Goal: Transaction & Acquisition: Purchase product/service

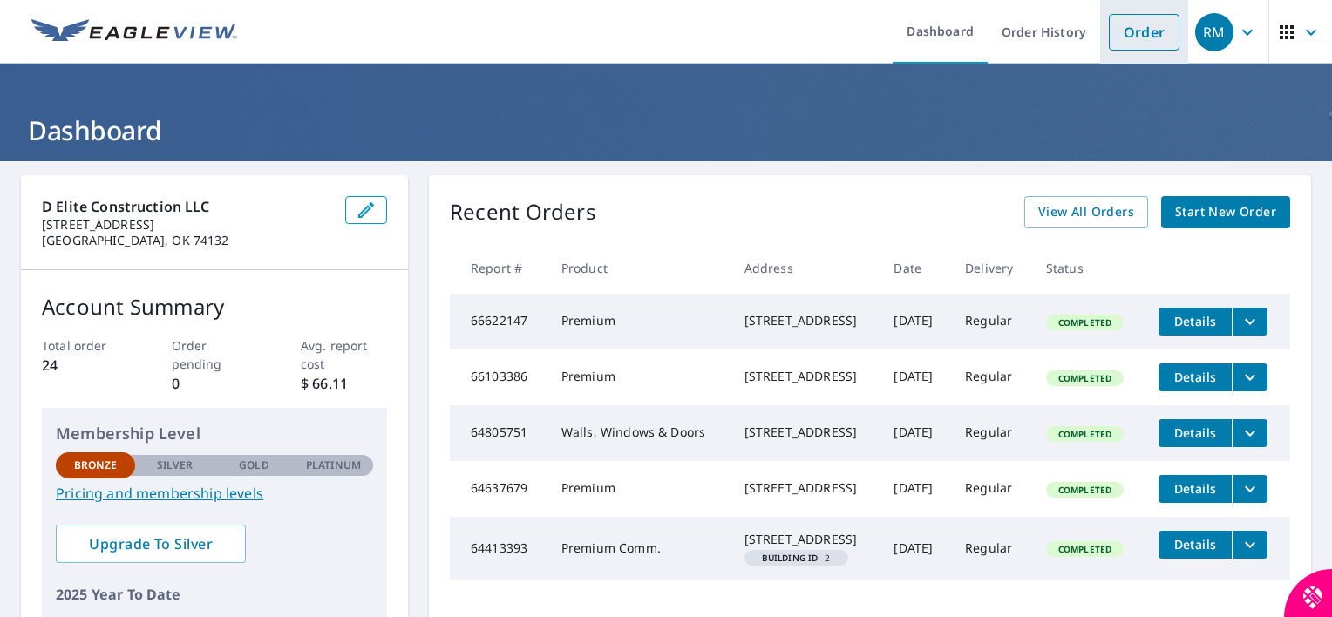
click at [1134, 33] on link "Order" at bounding box center [1144, 32] width 71 height 37
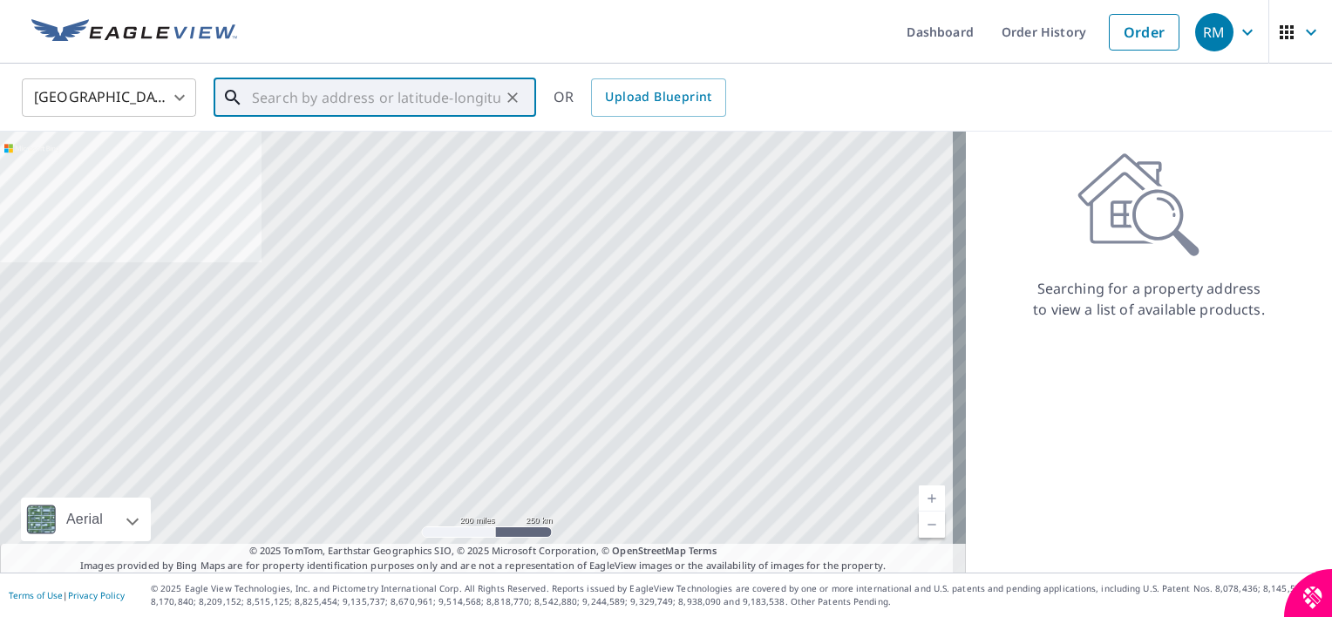
click at [387, 94] on input "text" at bounding box center [376, 97] width 249 height 49
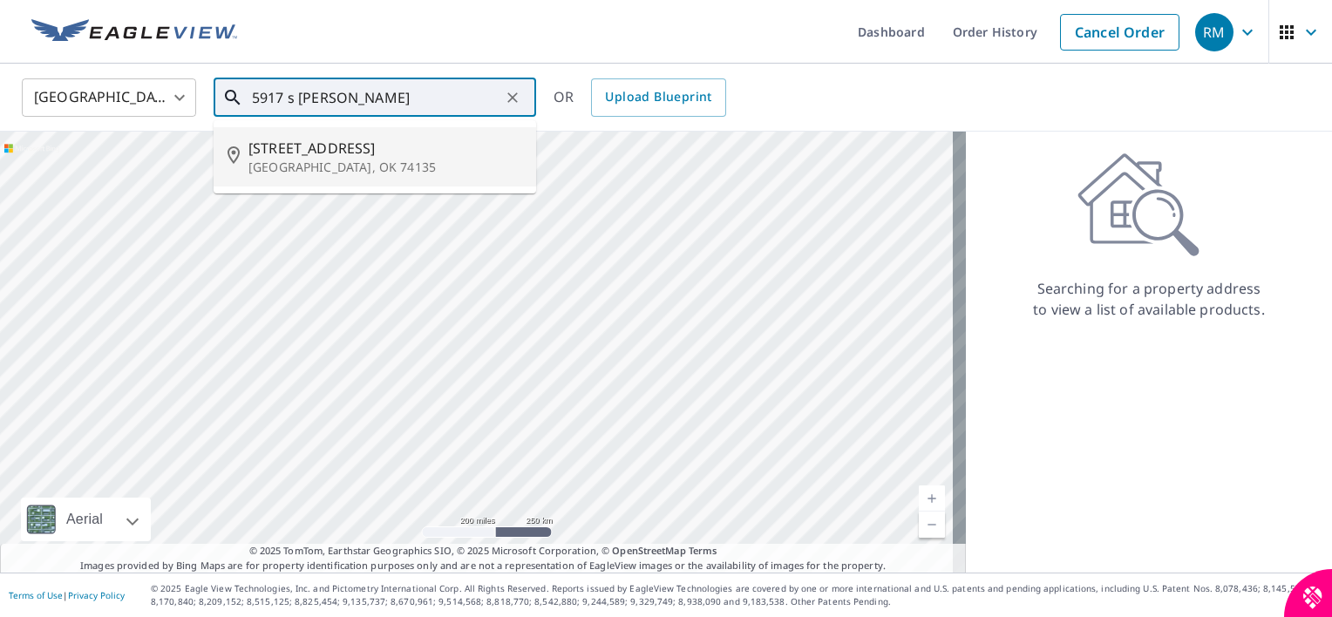
click at [358, 156] on span "[STREET_ADDRESS]" at bounding box center [386, 148] width 274 height 21
type input "[STREET_ADDRESS]"
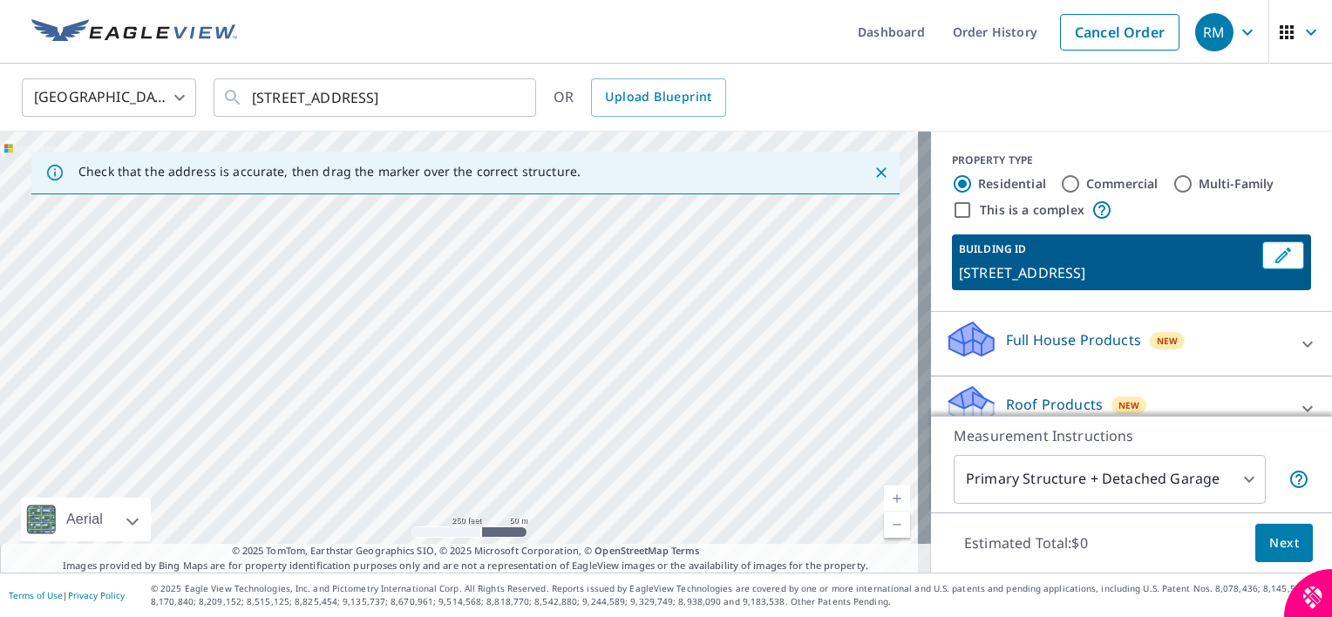
click at [884, 492] on link "Current Level 17, Zoom In" at bounding box center [897, 499] width 26 height 26
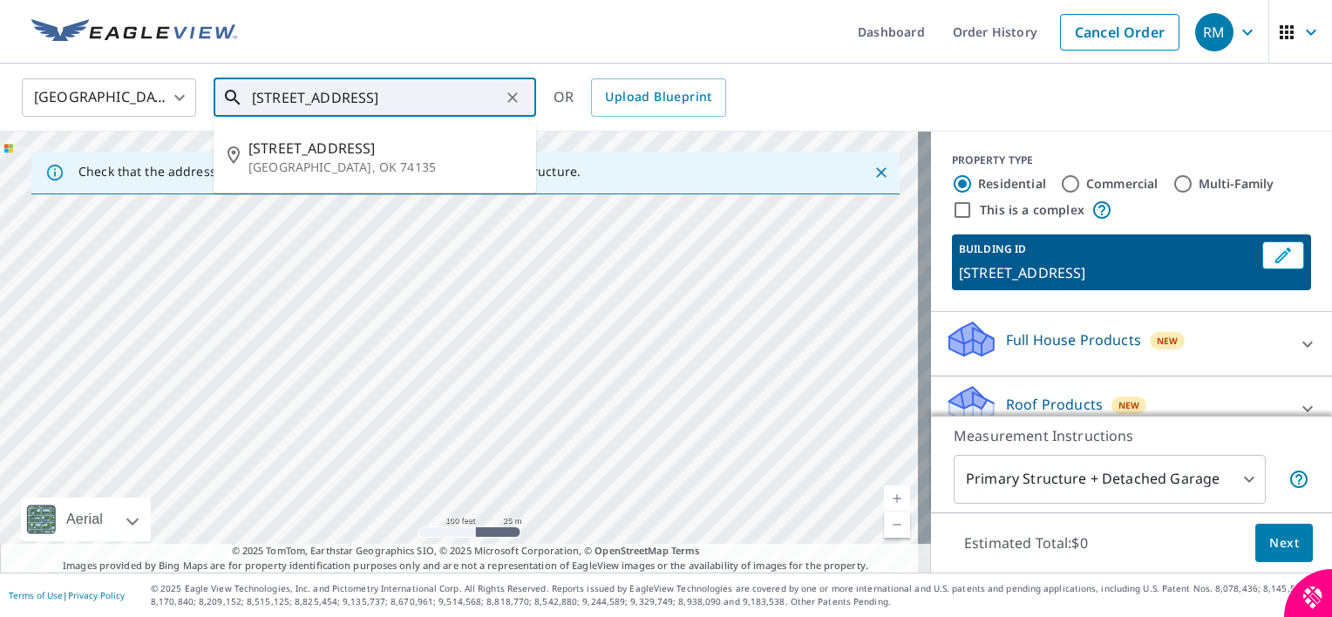
click at [385, 101] on input "[STREET_ADDRESS]" at bounding box center [376, 97] width 249 height 49
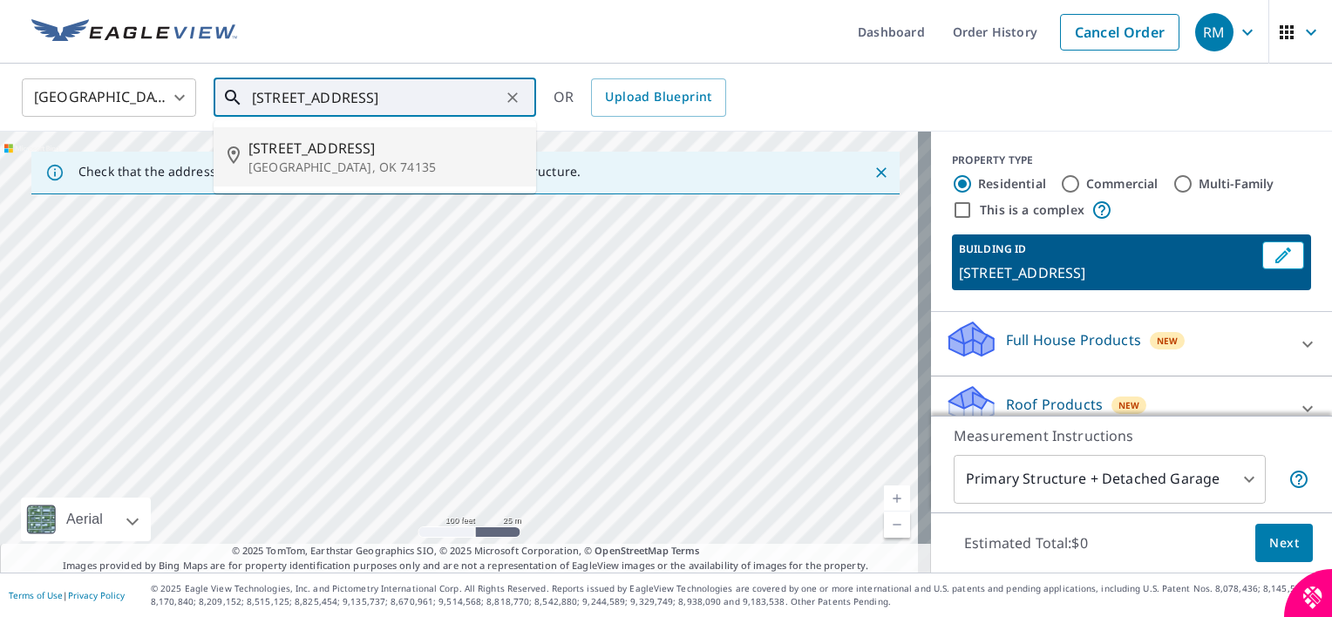
click at [351, 150] on span "[STREET_ADDRESS]" at bounding box center [386, 148] width 274 height 21
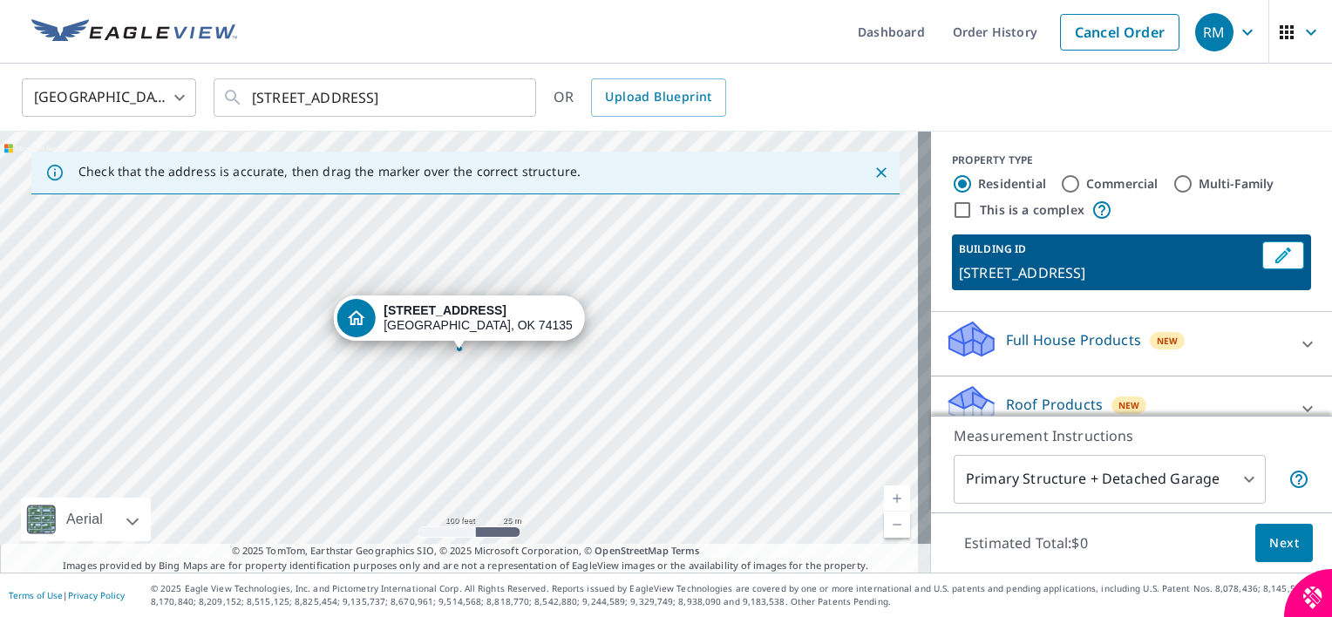
click at [884, 499] on link "Current Level 18, Zoom In" at bounding box center [897, 499] width 26 height 26
click at [884, 499] on link "Current Level 19, Zoom In" at bounding box center [897, 499] width 26 height 26
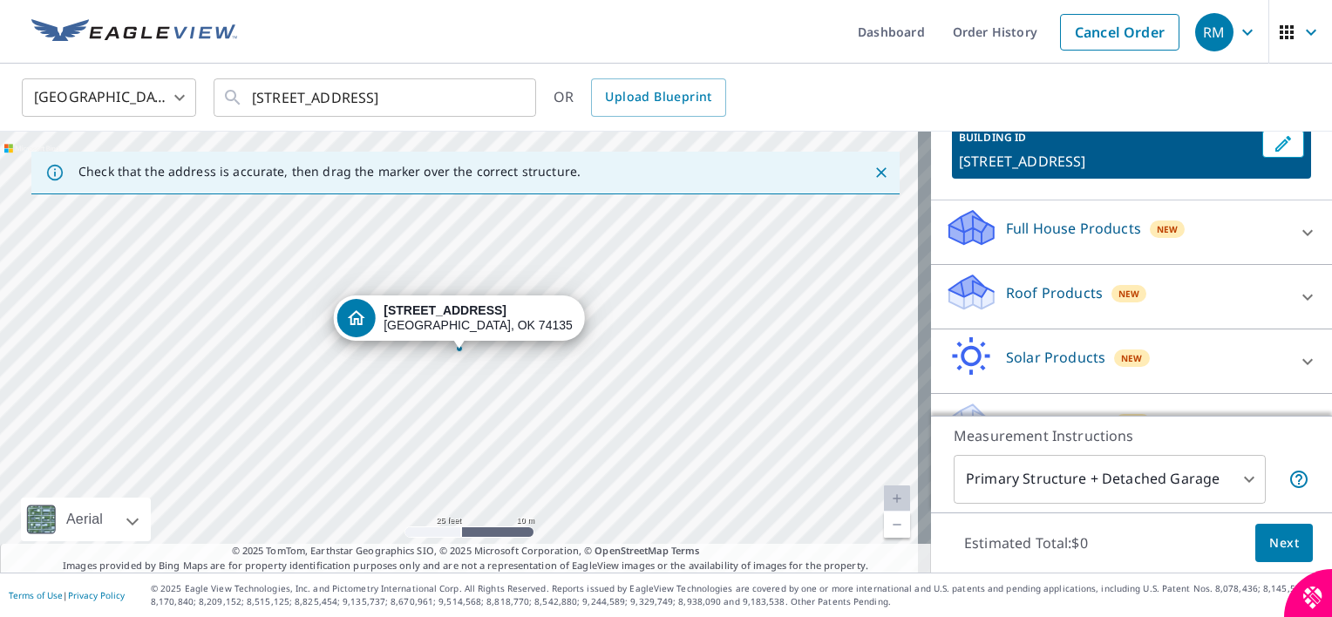
scroll to position [153, 0]
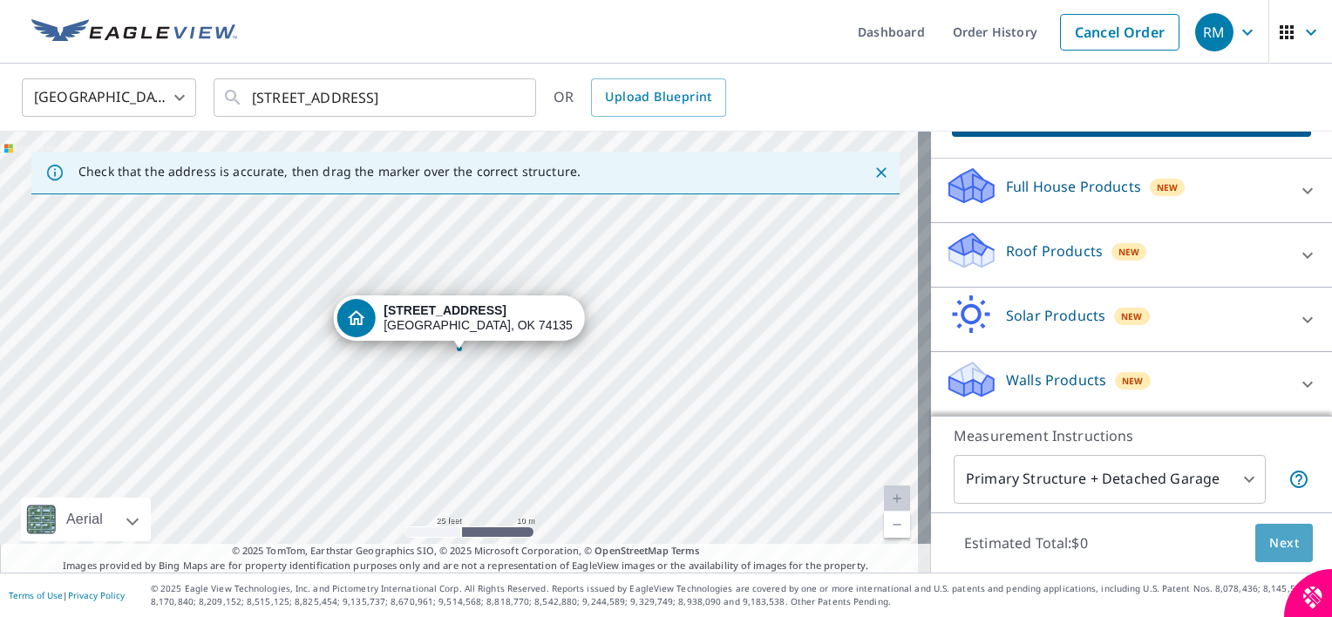
click at [1270, 545] on span "Next" at bounding box center [1285, 544] width 30 height 22
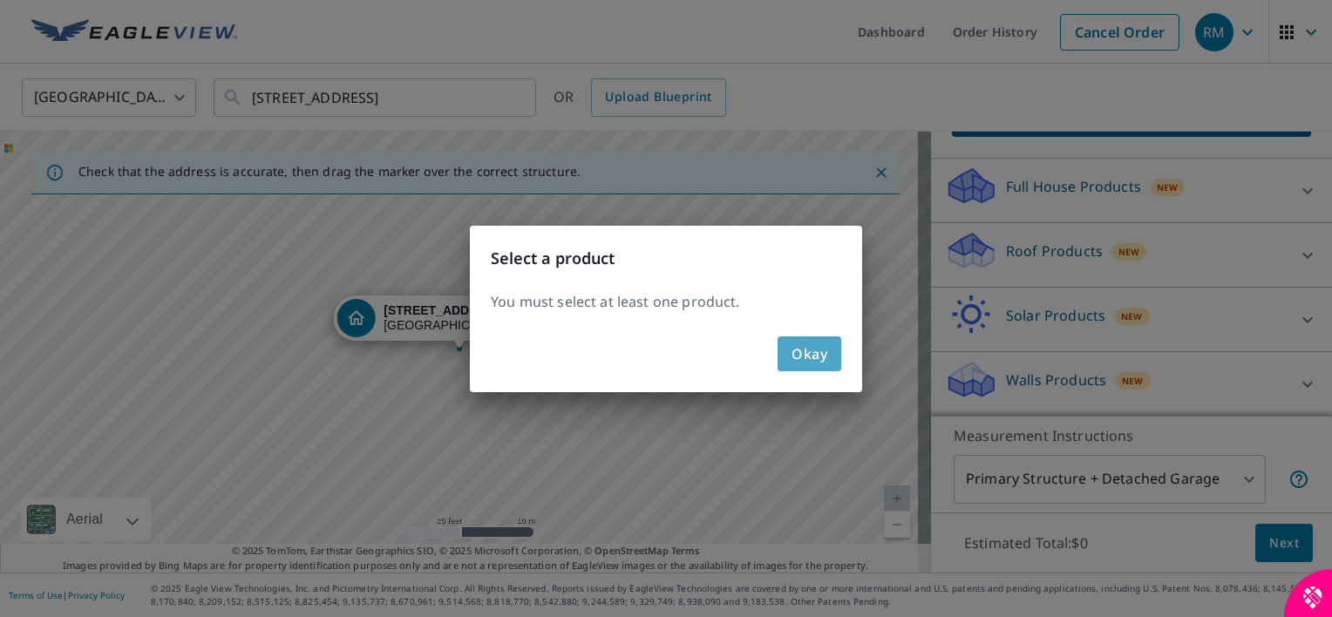
click at [809, 358] on span "Okay" at bounding box center [810, 354] width 36 height 24
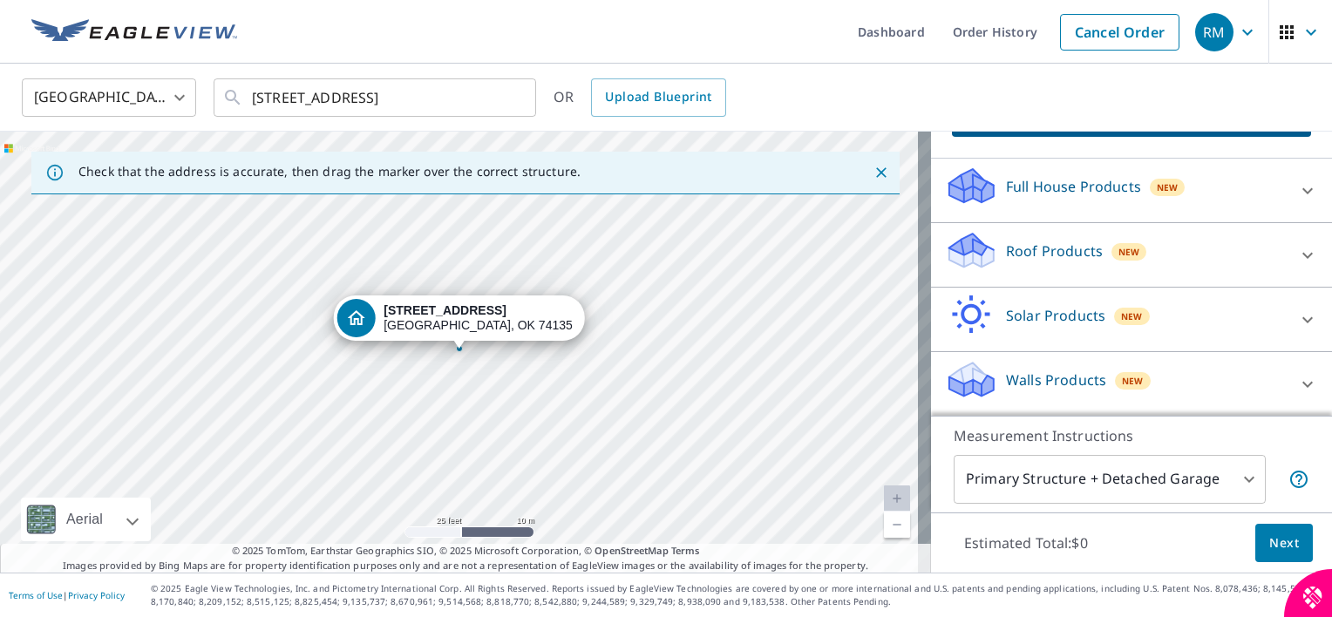
click at [1038, 259] on p "Roof Products" at bounding box center [1054, 251] width 97 height 21
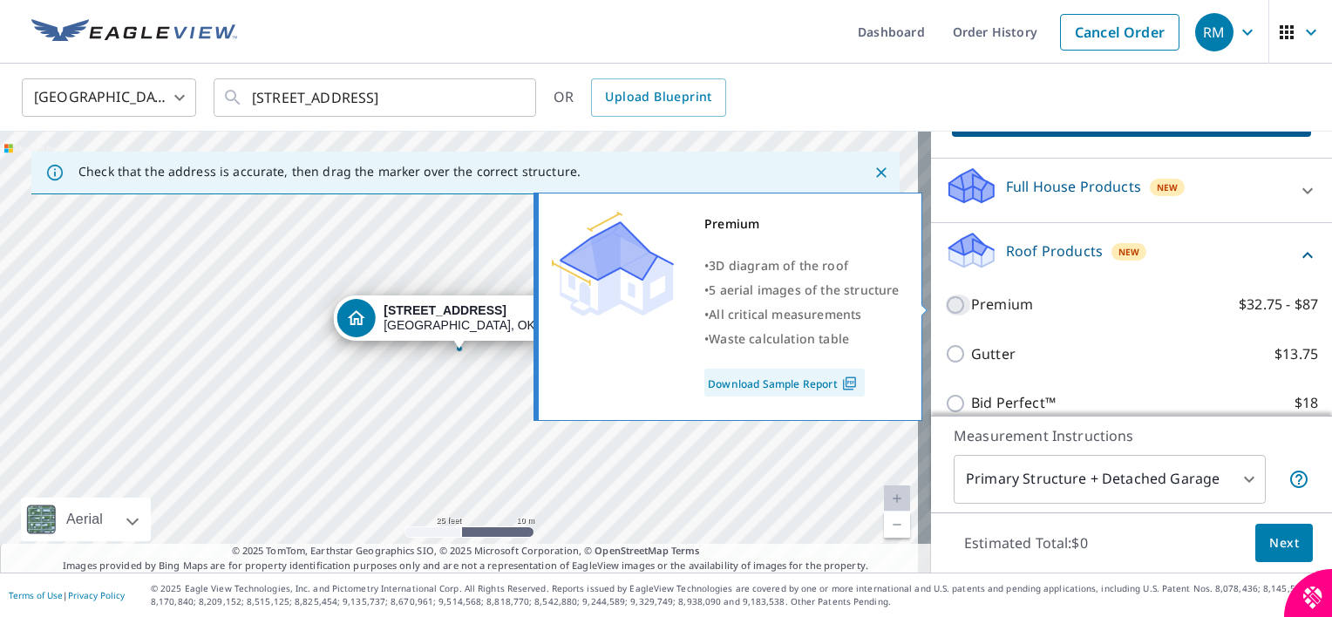
click at [945, 303] on input "Premium $32.75 - $87" at bounding box center [958, 305] width 26 height 21
checkbox input "true"
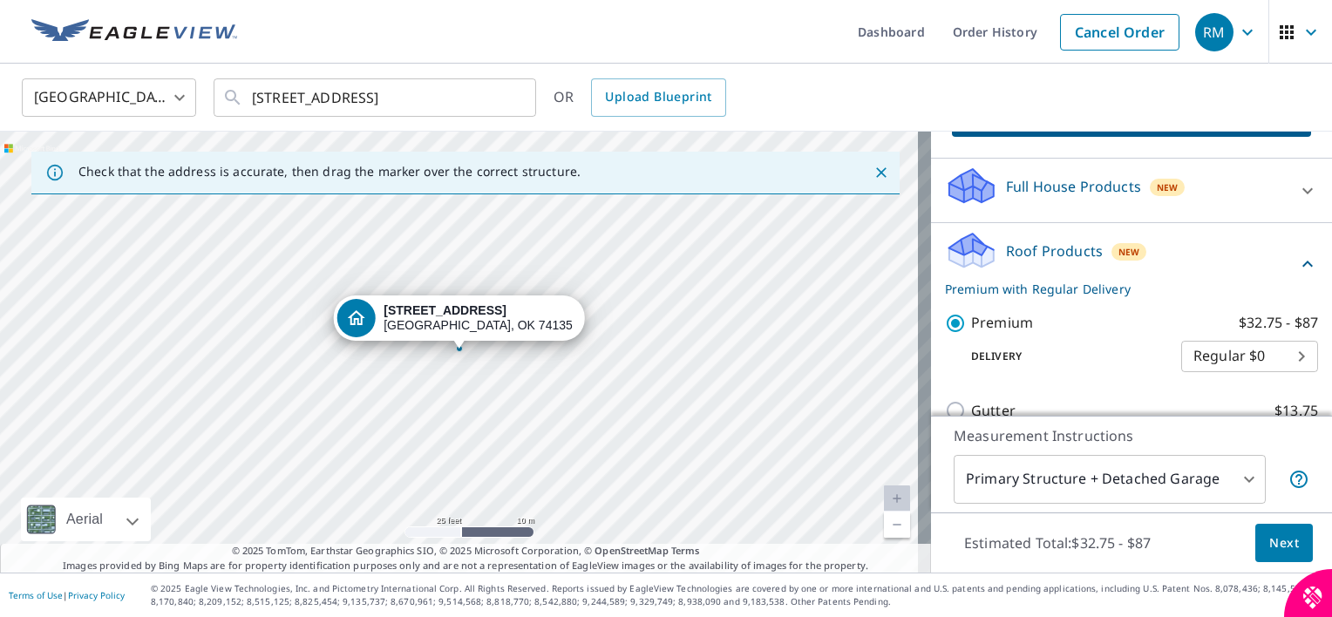
scroll to position [288, 0]
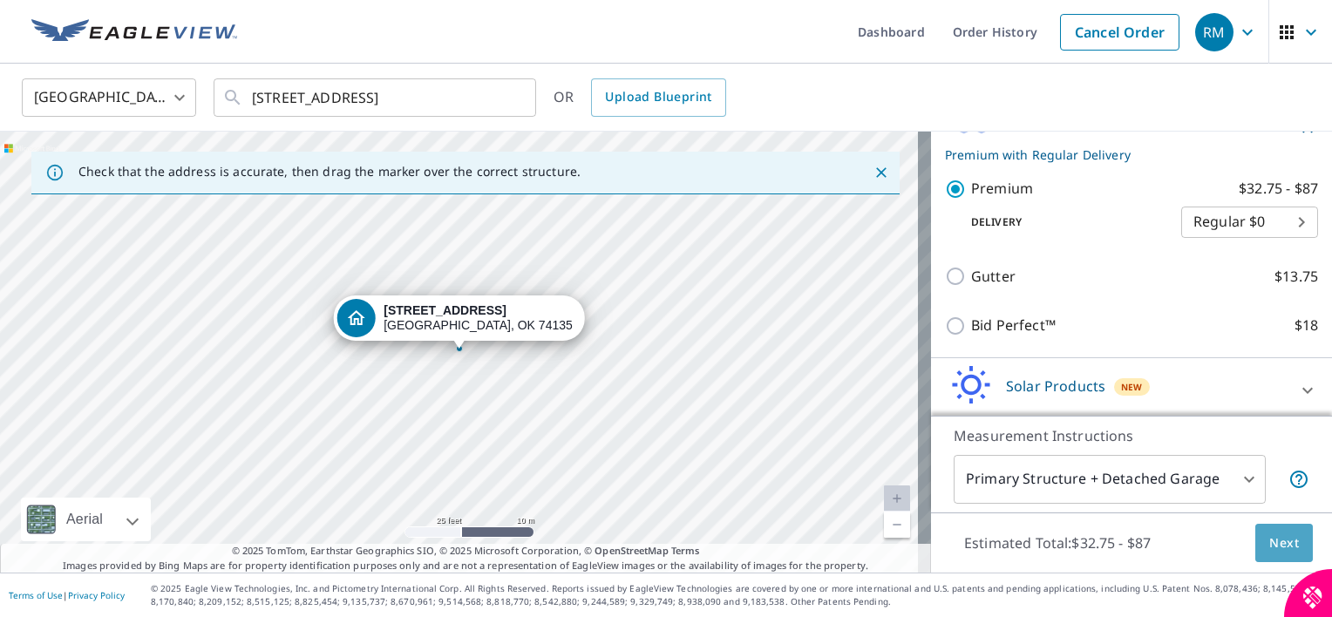
click at [1270, 537] on span "Next" at bounding box center [1285, 544] width 30 height 22
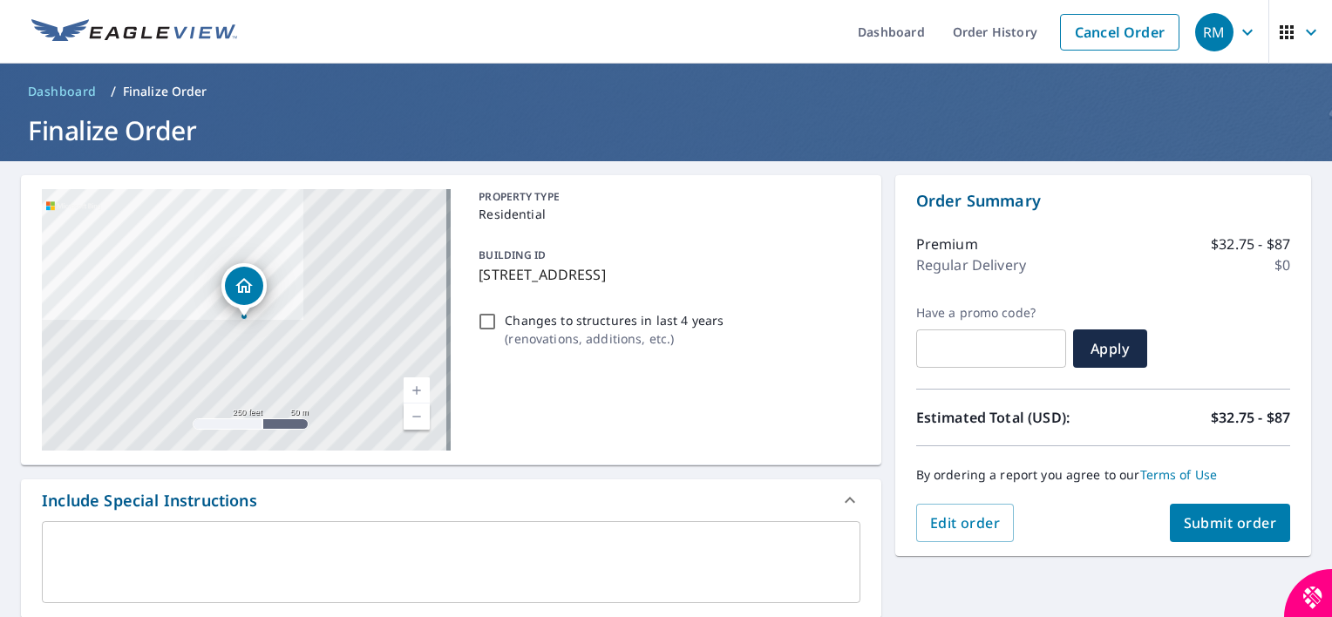
scroll to position [140, 0]
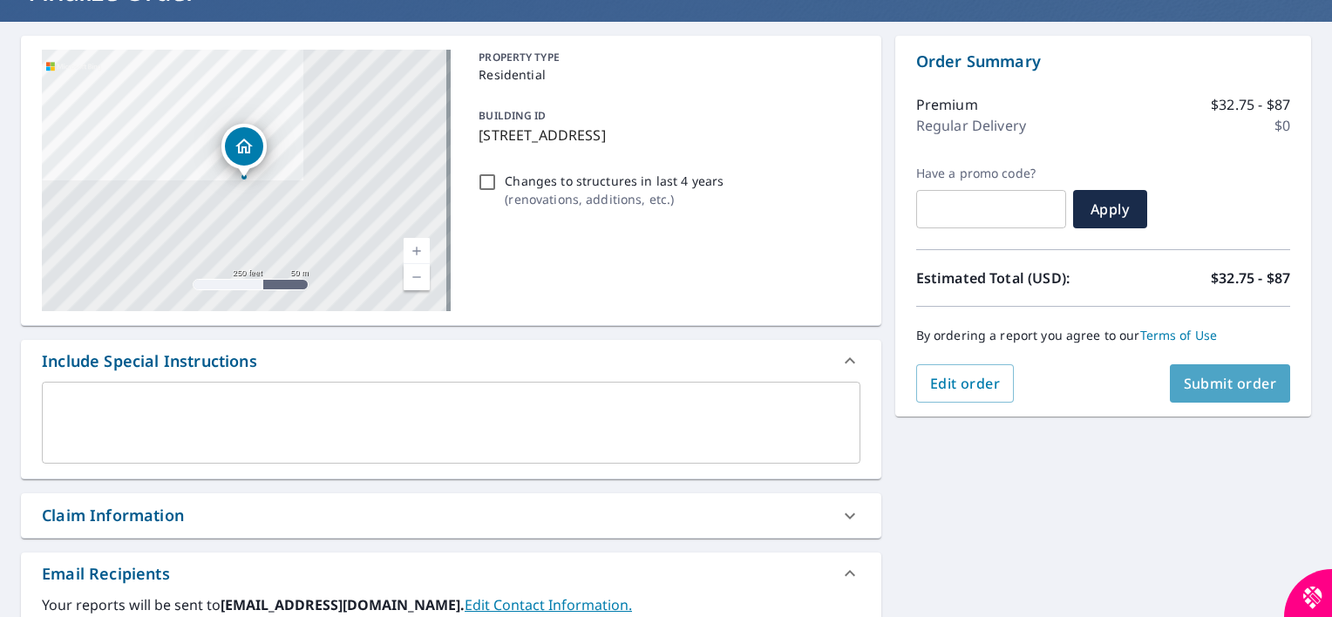
click at [1207, 380] on span "Submit order" at bounding box center [1230, 383] width 93 height 19
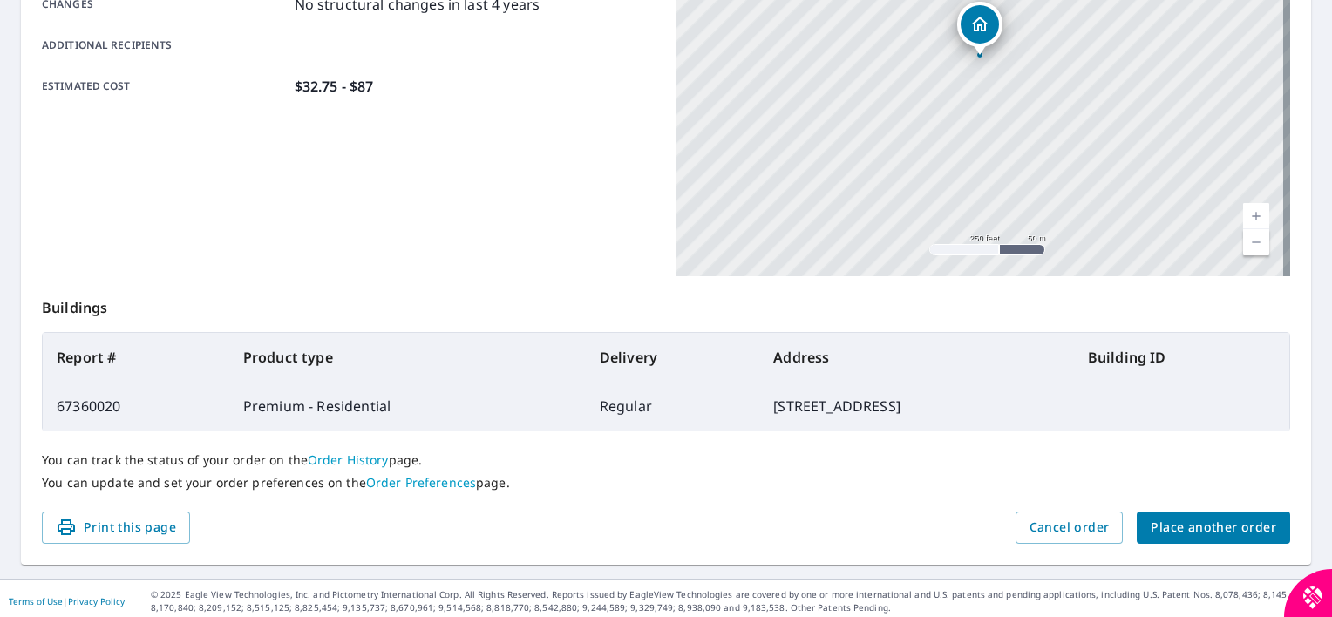
scroll to position [408, 0]
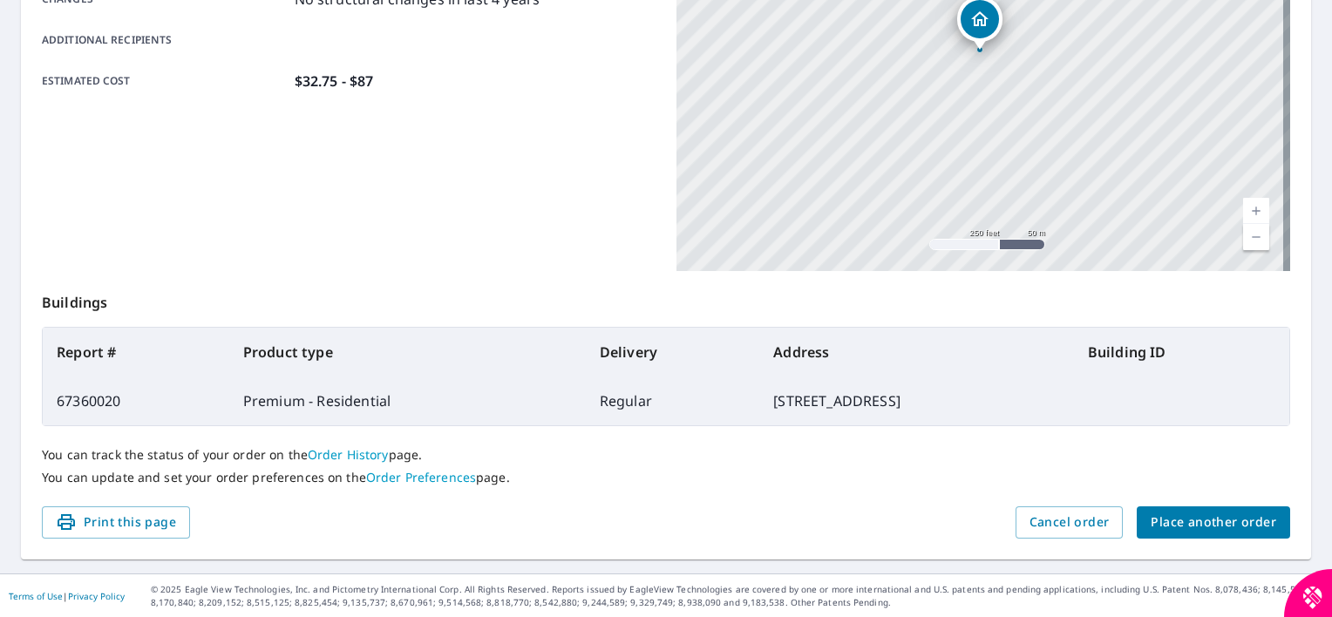
click at [1215, 525] on span "Place another order" at bounding box center [1214, 523] width 126 height 22
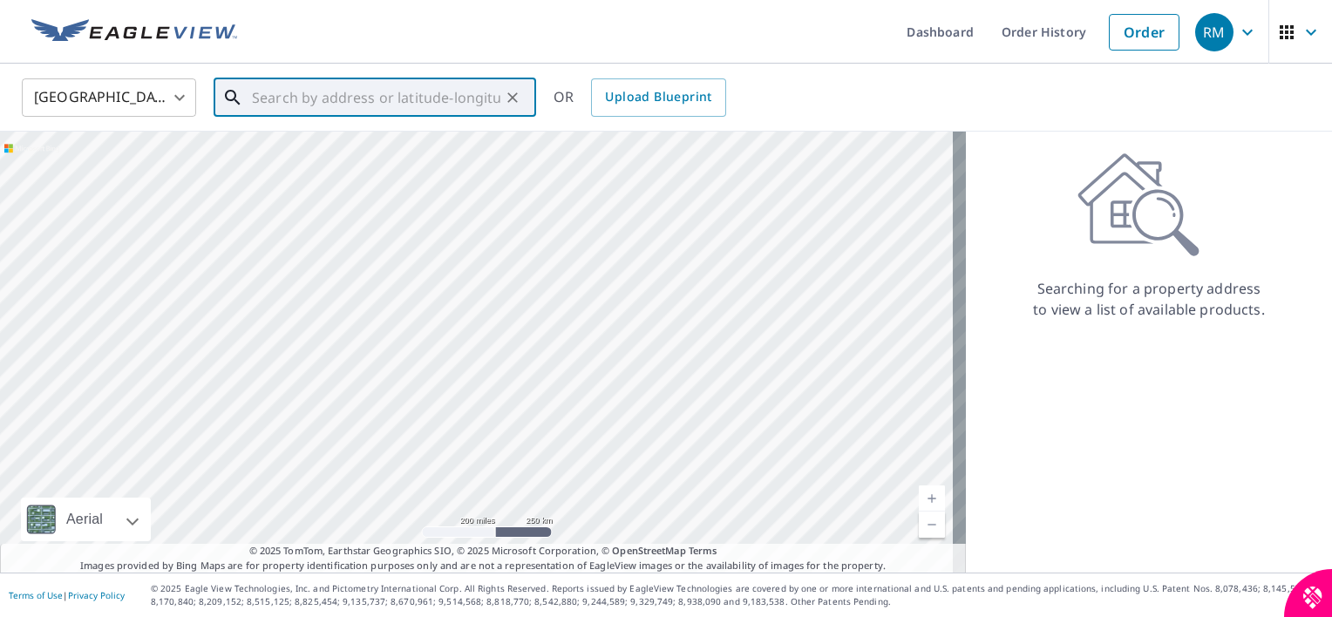
click at [356, 106] on input "text" at bounding box center [376, 97] width 249 height 49
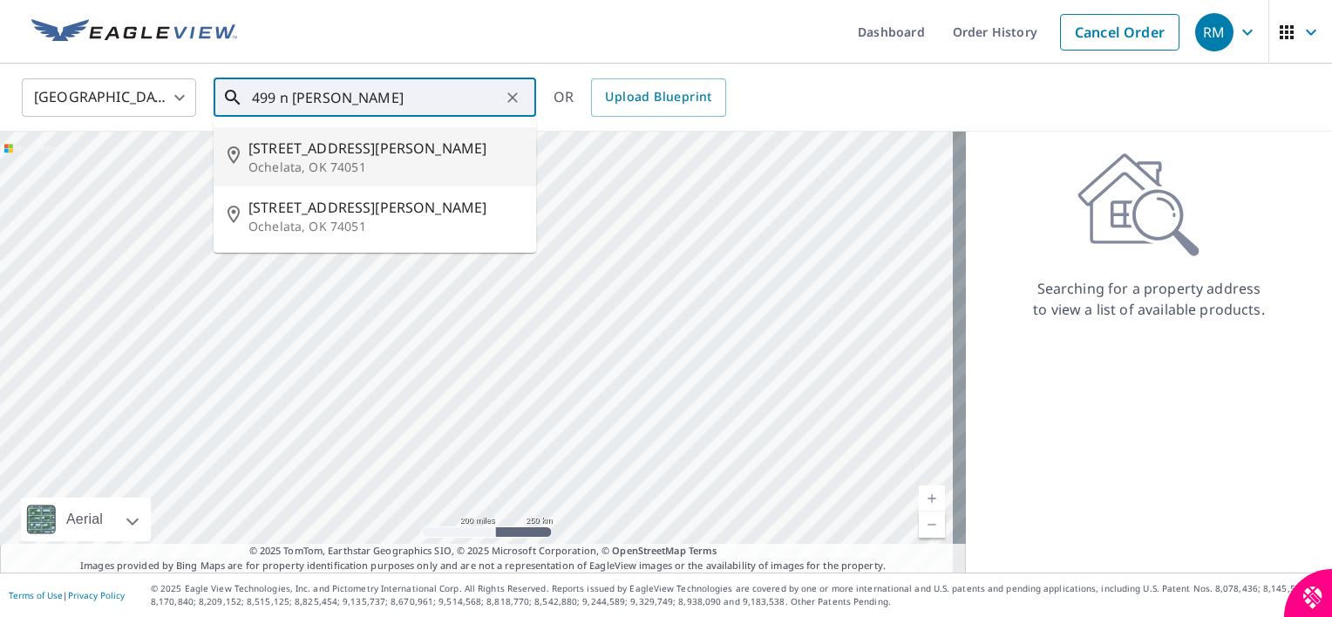
click at [393, 163] on p "Ochelata, OK 74051" at bounding box center [386, 167] width 274 height 17
type input "[STREET_ADDRESS][PERSON_NAME]"
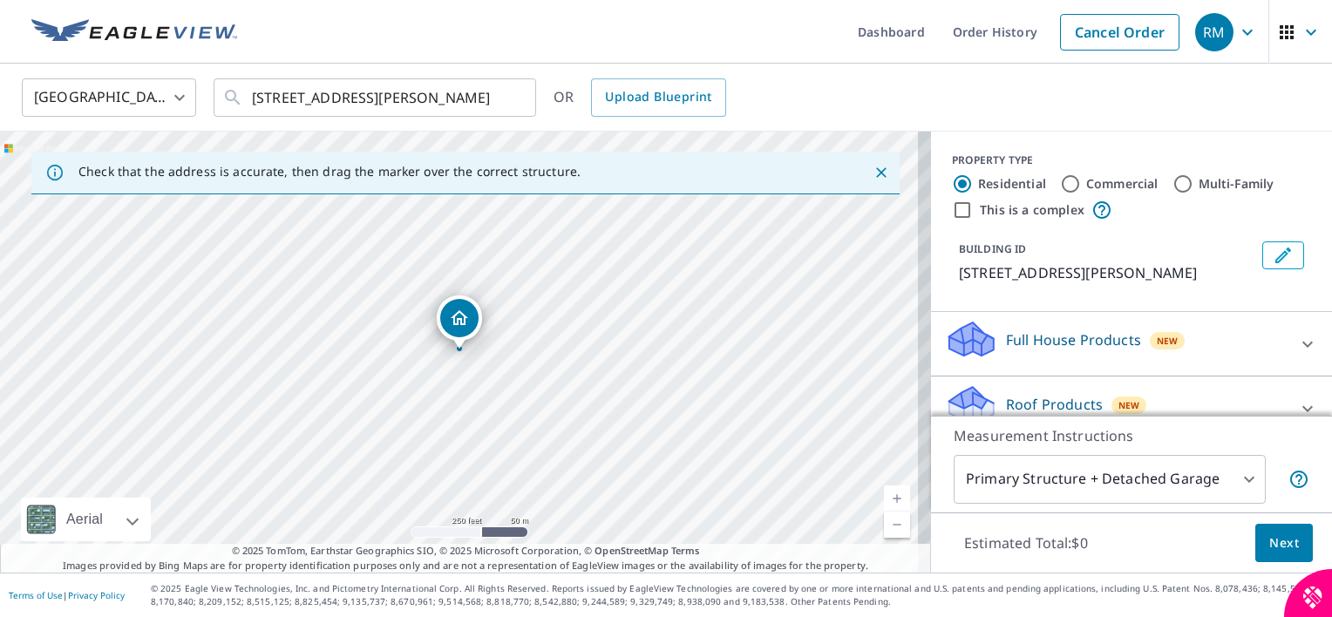
click at [884, 490] on link "Current Level 17, Zoom In" at bounding box center [897, 499] width 26 height 26
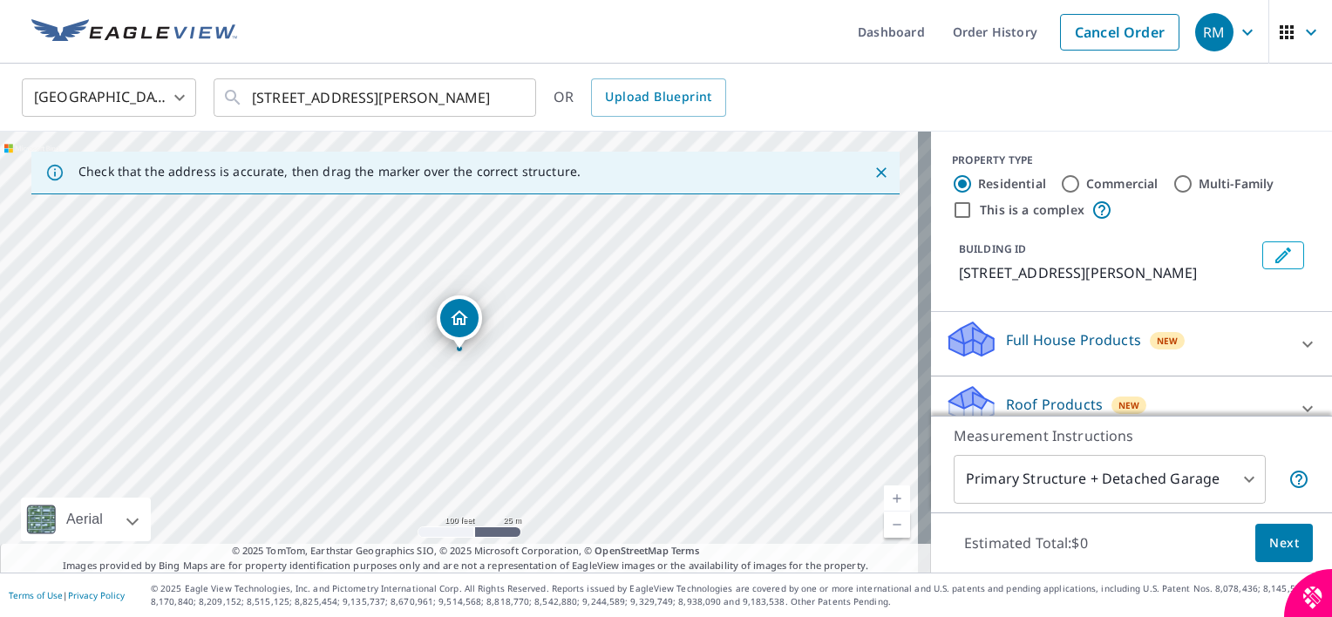
click at [884, 490] on link "Current Level 18, Zoom In" at bounding box center [897, 499] width 26 height 26
click at [884, 490] on link "Current Level 19, Zoom In" at bounding box center [897, 499] width 26 height 26
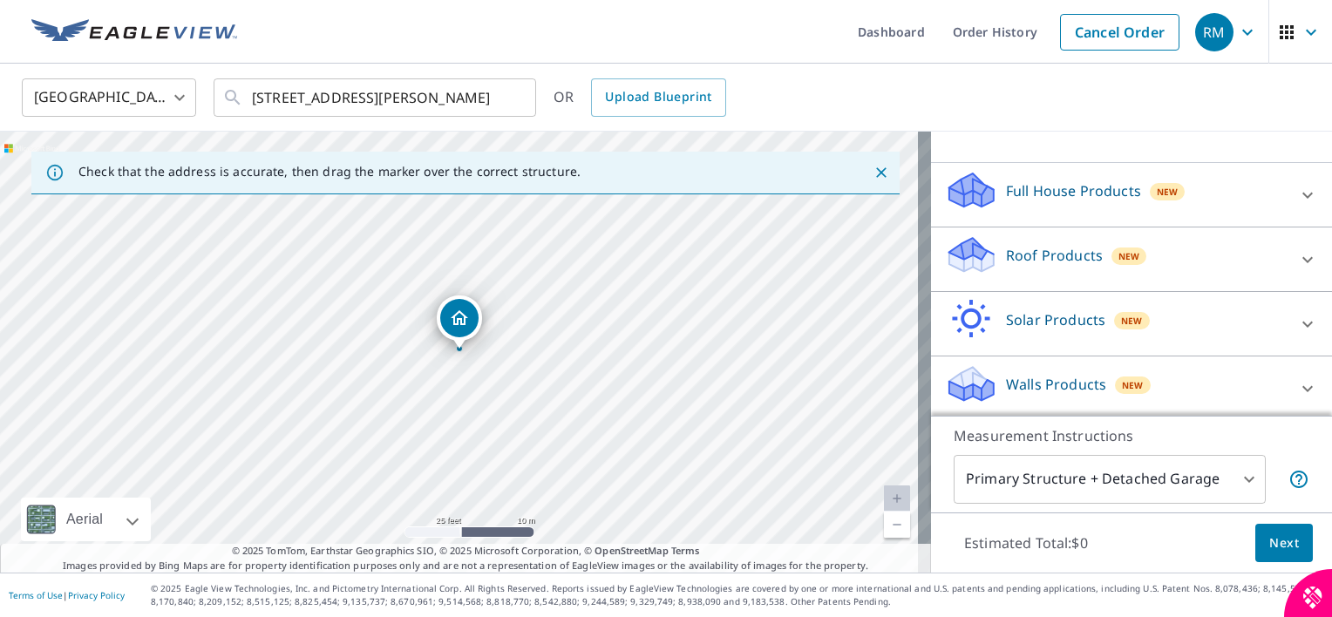
scroll to position [153, 0]
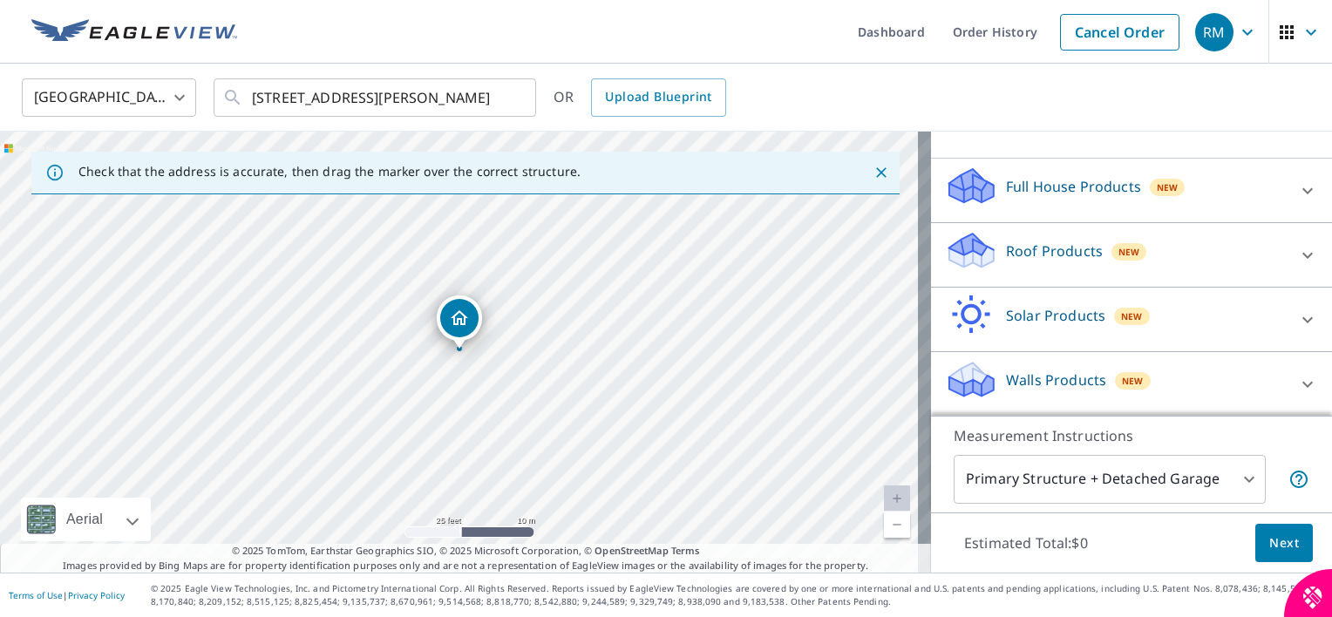
click at [1052, 258] on p "Roof Products" at bounding box center [1054, 251] width 97 height 21
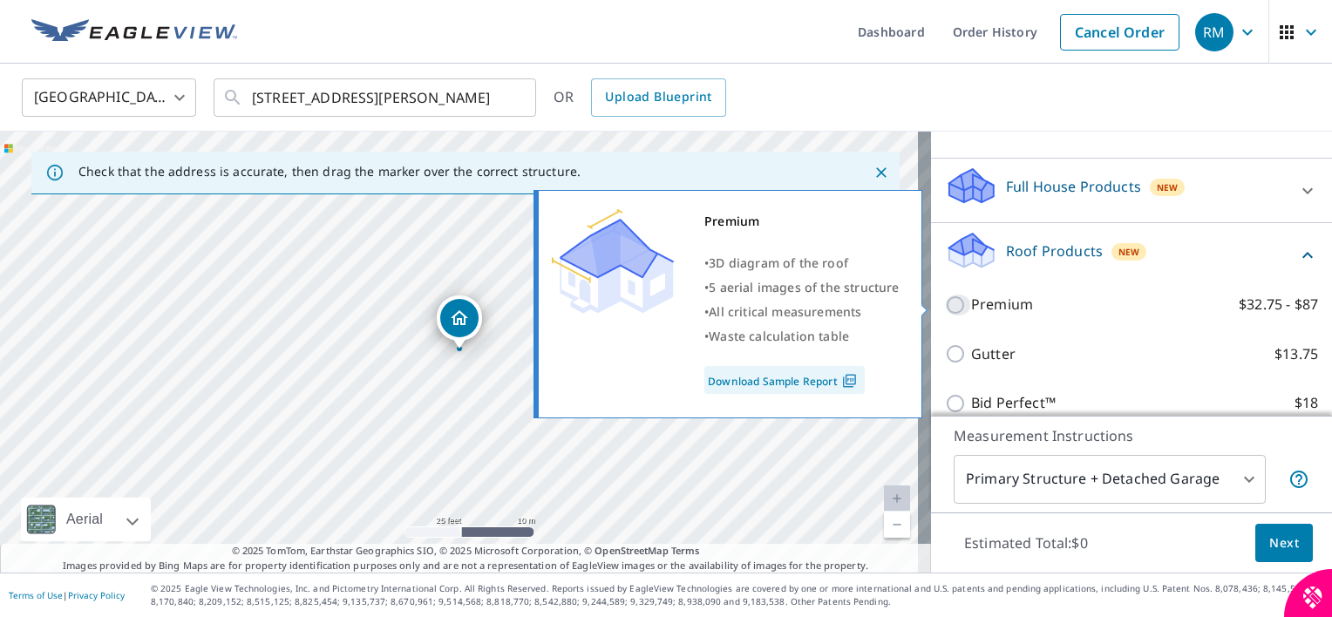
click at [945, 303] on input "Premium $32.75 - $87" at bounding box center [958, 305] width 26 height 21
checkbox input "true"
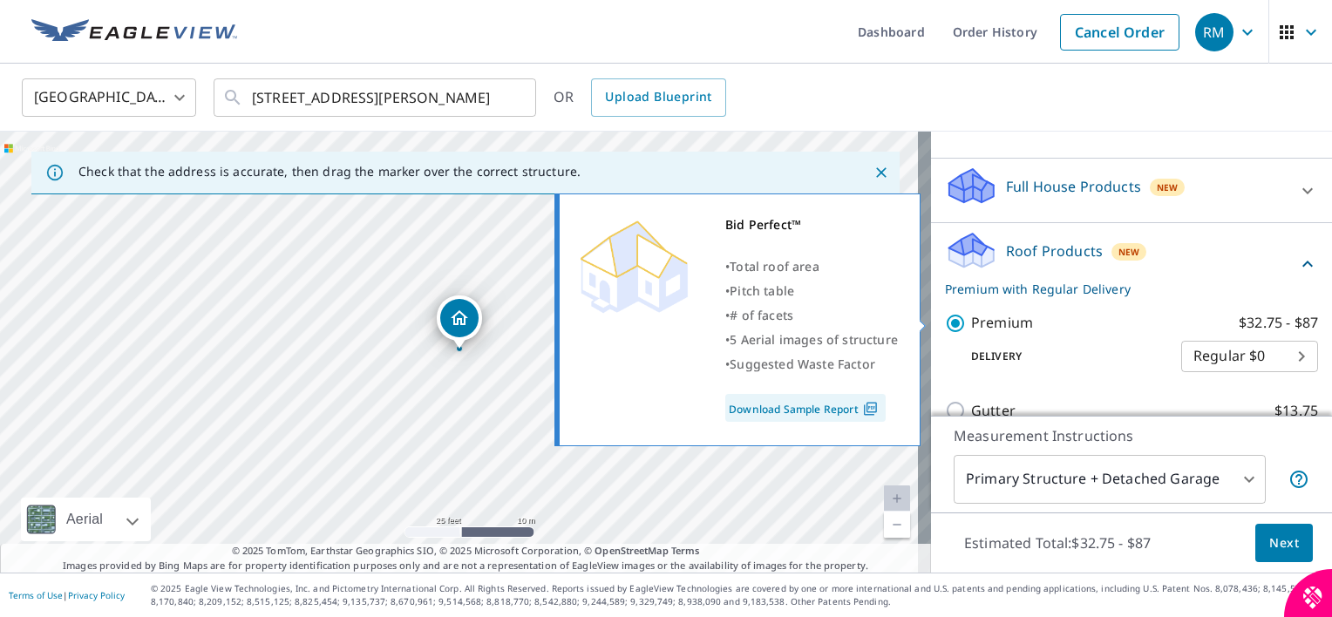
scroll to position [358, 0]
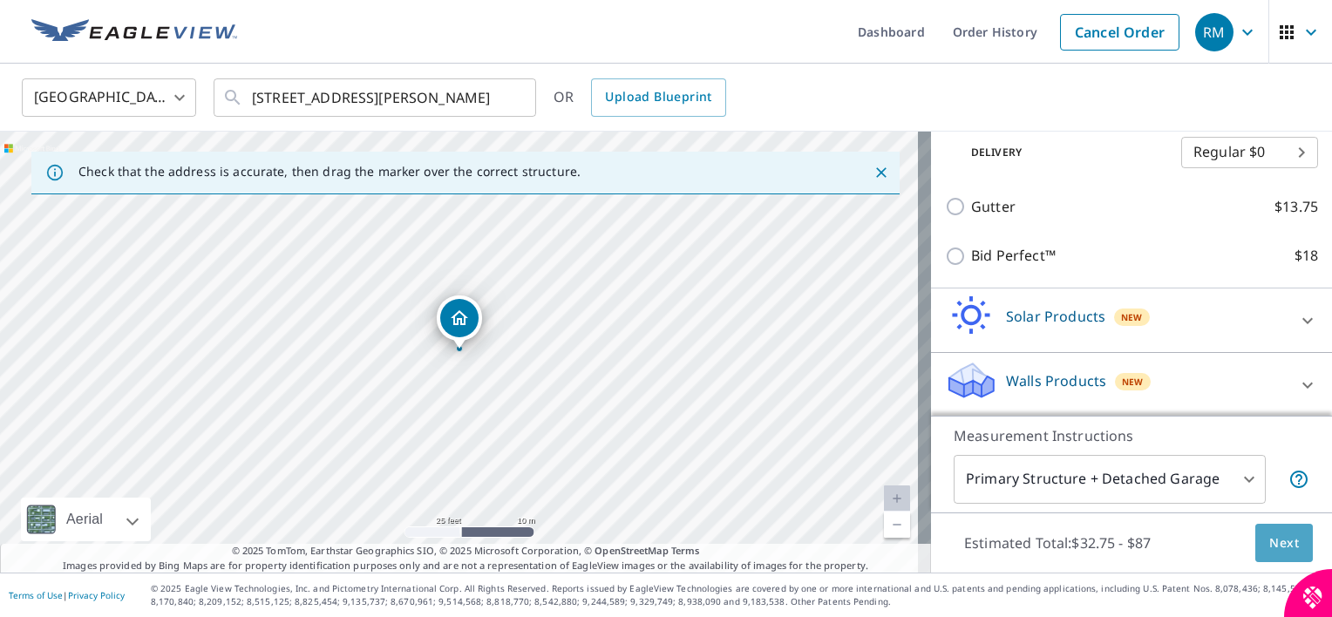
click at [1277, 539] on span "Next" at bounding box center [1285, 544] width 30 height 22
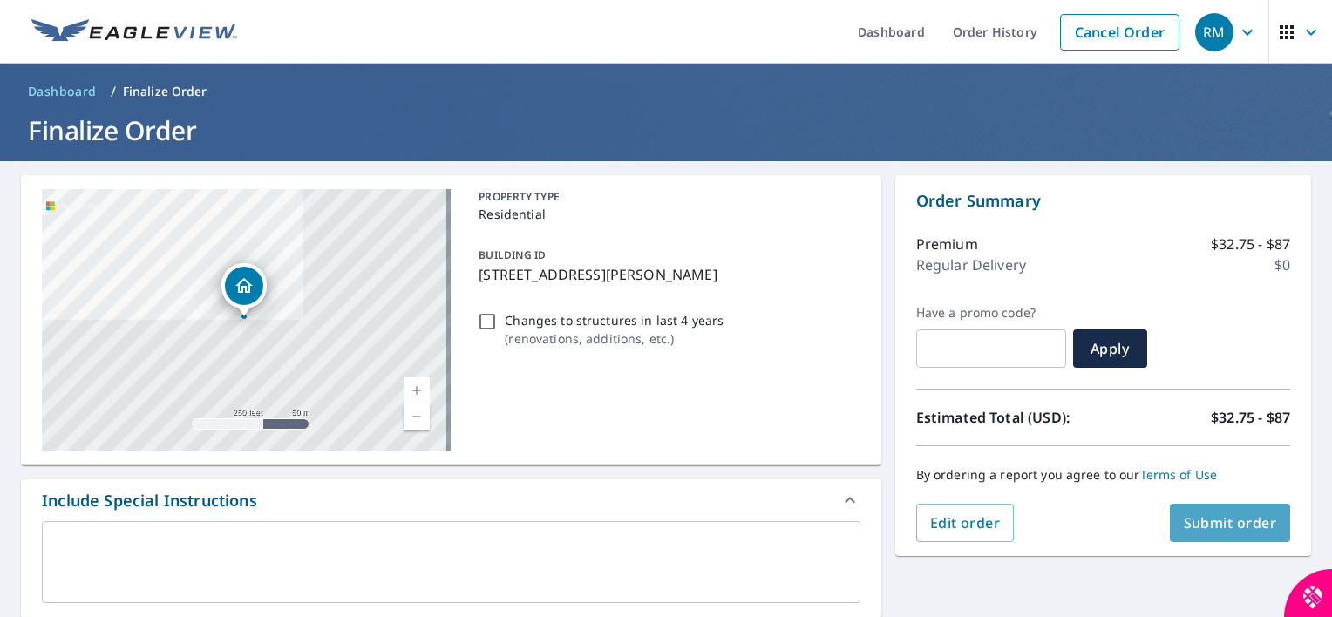
click at [1184, 528] on span "Submit order" at bounding box center [1230, 523] width 93 height 19
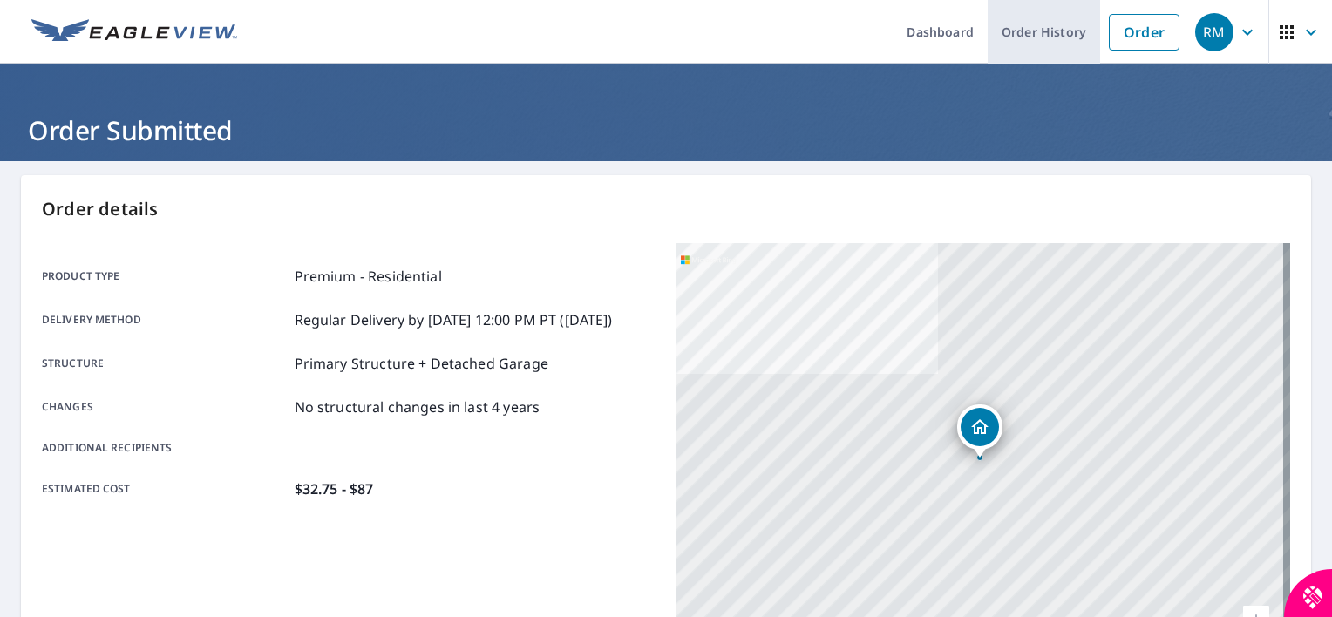
click at [998, 37] on link "Order History" at bounding box center [1044, 32] width 112 height 64
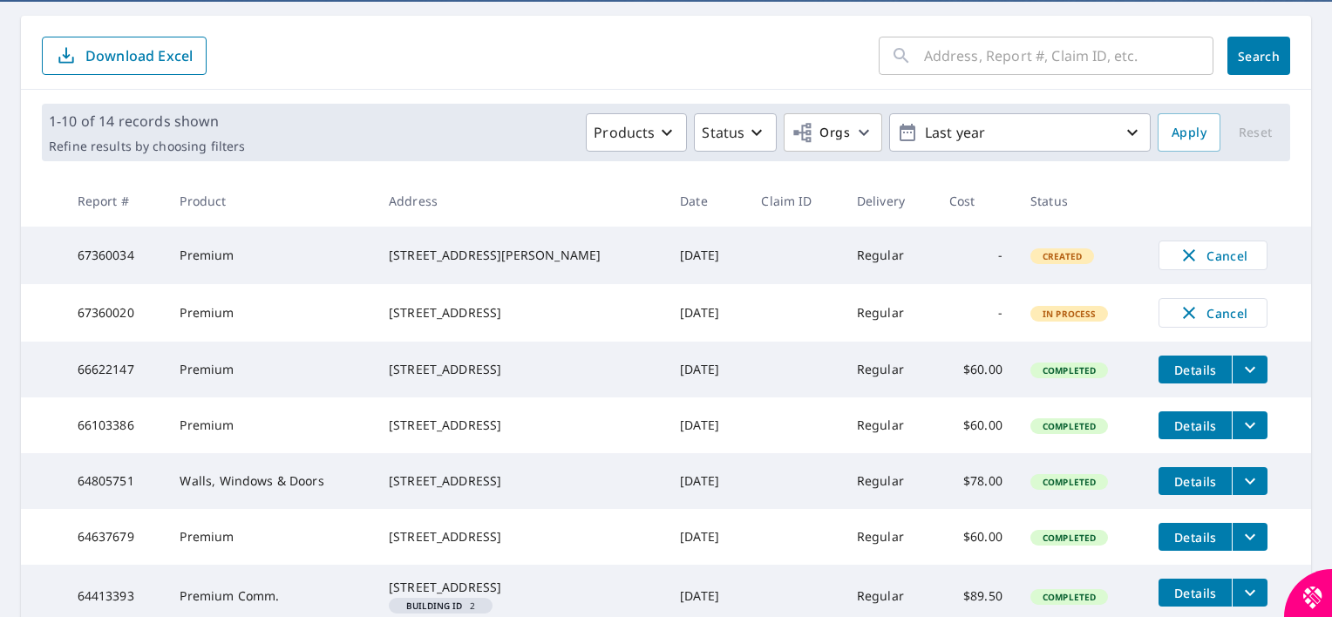
scroll to position [248, 0]
